Goal: Find specific page/section: Find specific page/section

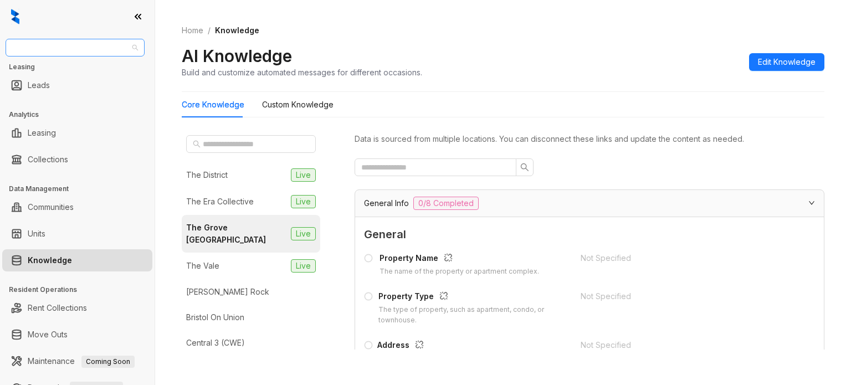
click at [84, 50] on span "Oakwood Management" at bounding box center [75, 47] width 126 height 17
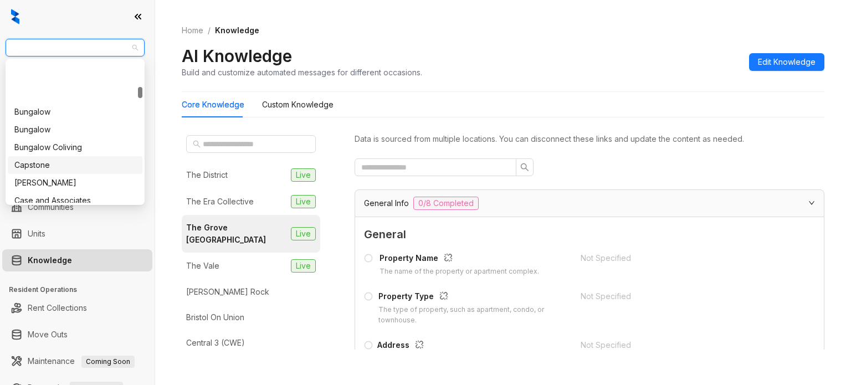
scroll to position [332, 0]
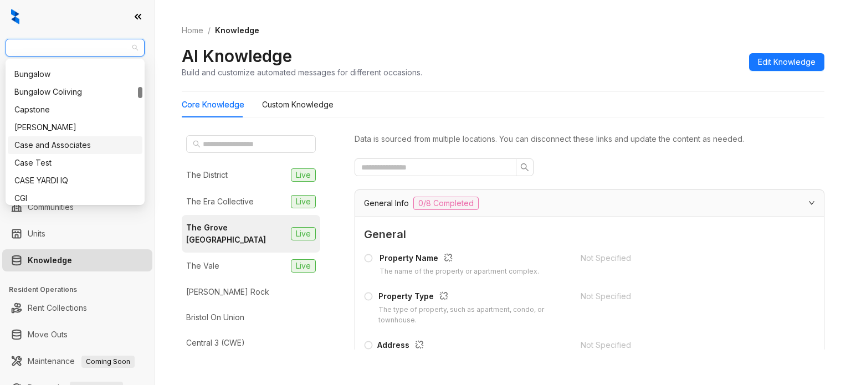
click at [76, 145] on div "Case and Associates" at bounding box center [74, 145] width 121 height 12
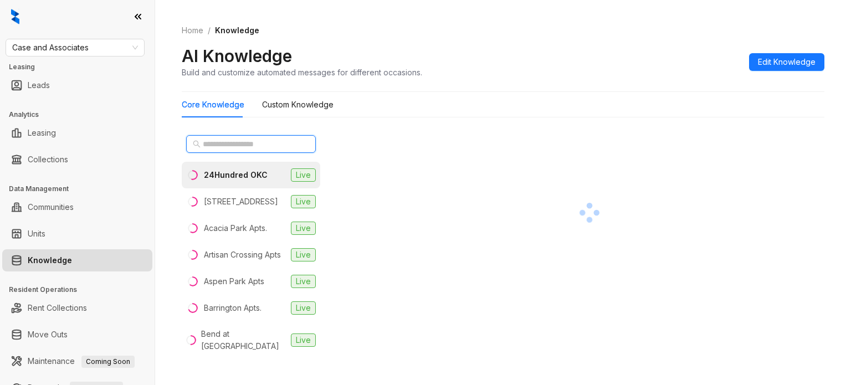
click at [228, 140] on input "text" at bounding box center [252, 144] width 98 height 12
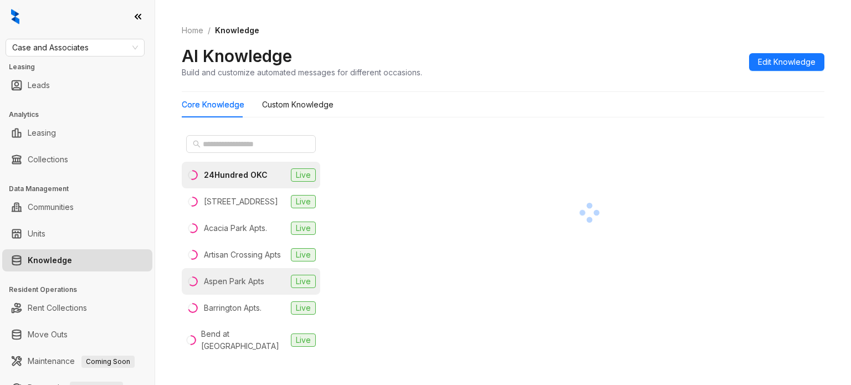
click at [247, 288] on div "Aspen Park Apts" at bounding box center [234, 281] width 60 height 12
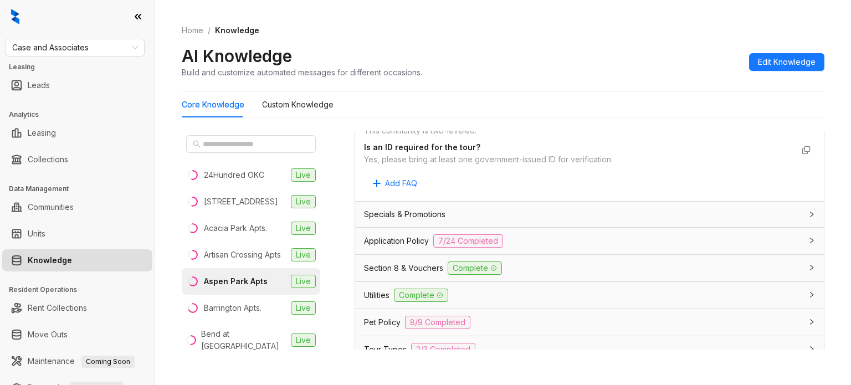
scroll to position [665, 0]
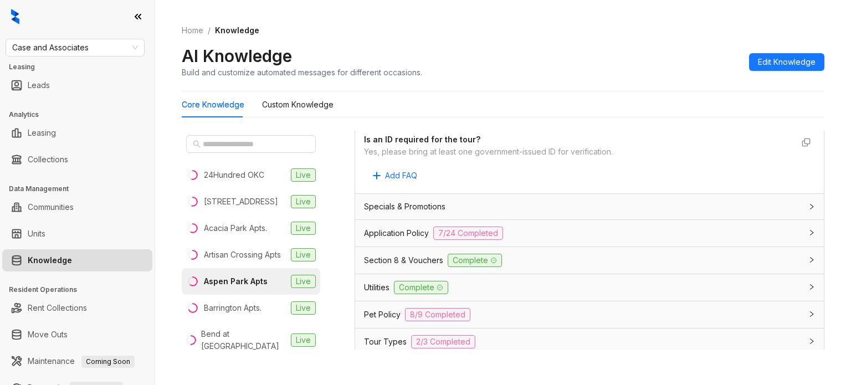
click at [383, 296] on div "Utilities Complete" at bounding box center [589, 287] width 469 height 27
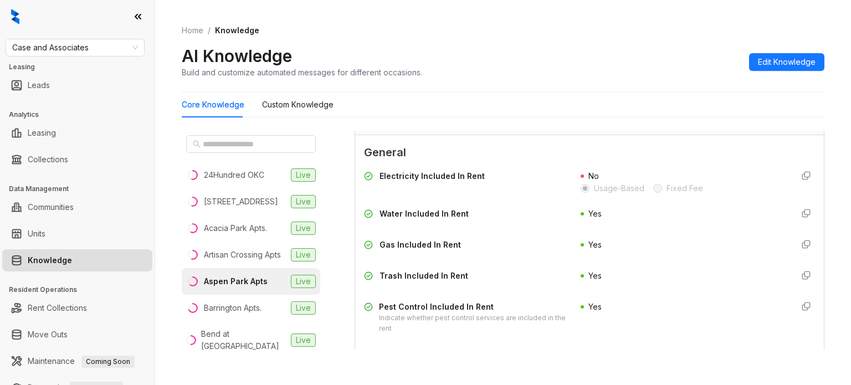
scroll to position [887, 0]
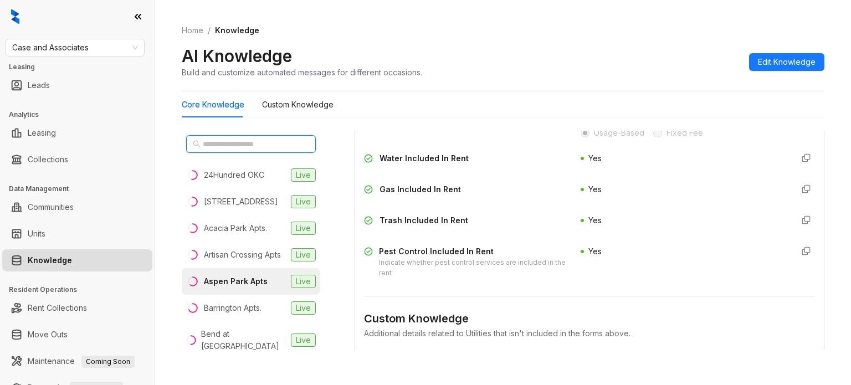
drag, startPoint x: 257, startPoint y: 141, endPoint x: 267, endPoint y: 139, distance: 9.8
click at [257, 141] on input "text" at bounding box center [252, 144] width 98 height 12
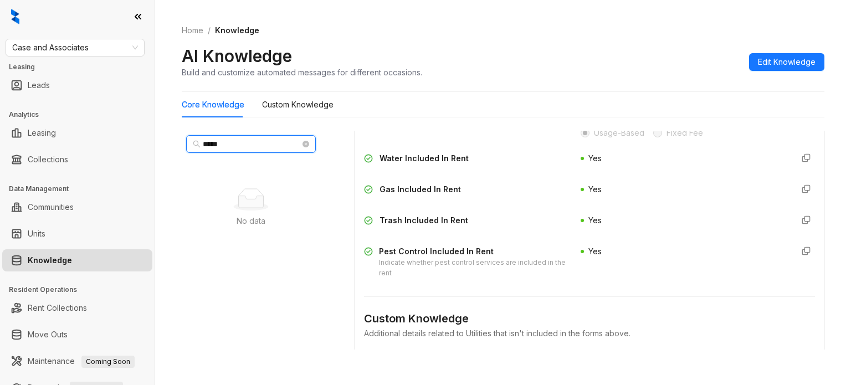
type input "*****"
drag, startPoint x: 62, startPoint y: 38, endPoint x: 60, endPoint y: 50, distance: 12.3
click at [61, 39] on div "Case and Associates Leasing Leads Analytics Leasing Collections Data Management…" at bounding box center [77, 192] width 155 height 385
click at [61, 51] on span "Case and Associates" at bounding box center [75, 47] width 126 height 17
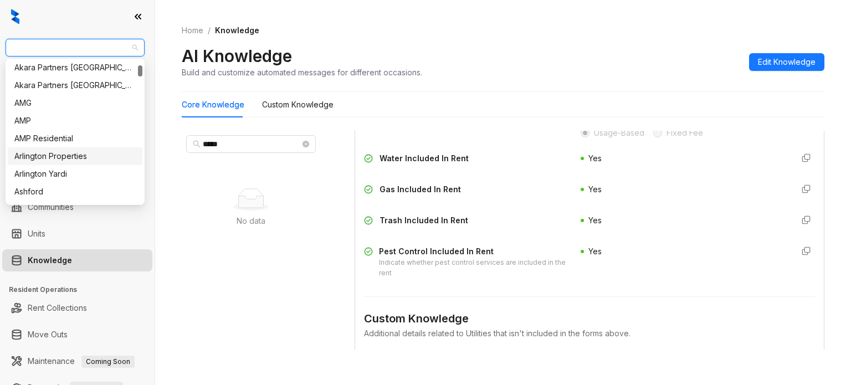
scroll to position [111, 0]
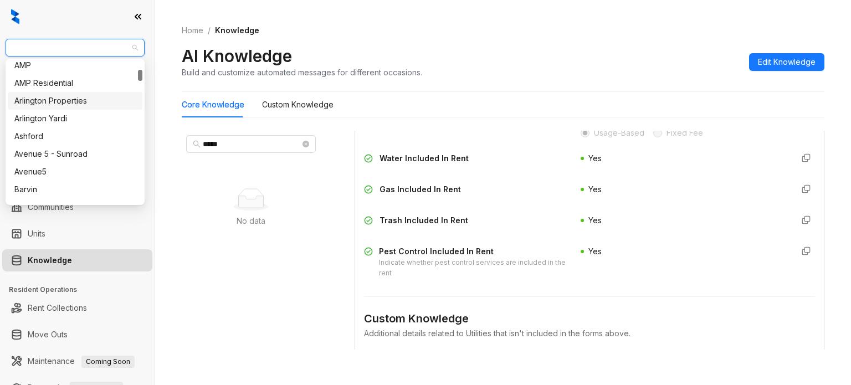
click at [80, 103] on div "Arlington Properties" at bounding box center [74, 101] width 121 height 12
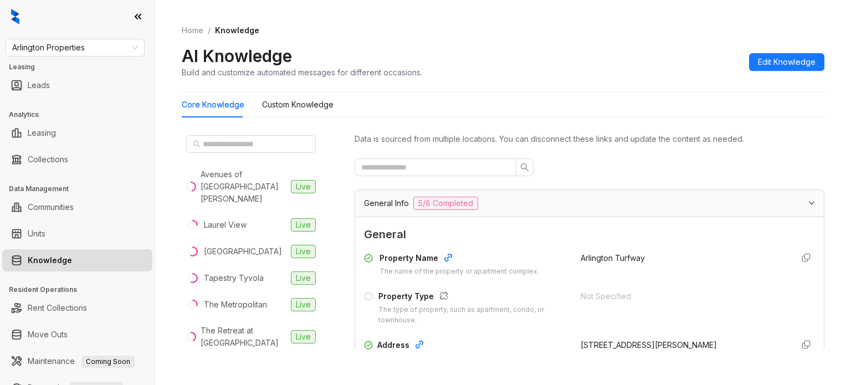
click at [654, 88] on div "Home / Knowledge AI Knowledge Build and customize automated messages for differ…" at bounding box center [503, 51] width 643 height 81
